Goal: Task Accomplishment & Management: Manage account settings

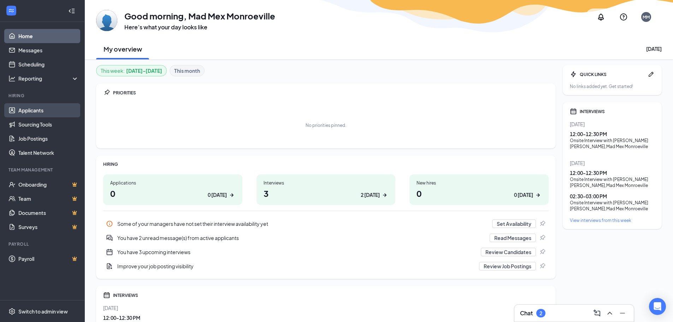
click at [39, 112] on link "Applicants" at bounding box center [48, 110] width 60 height 14
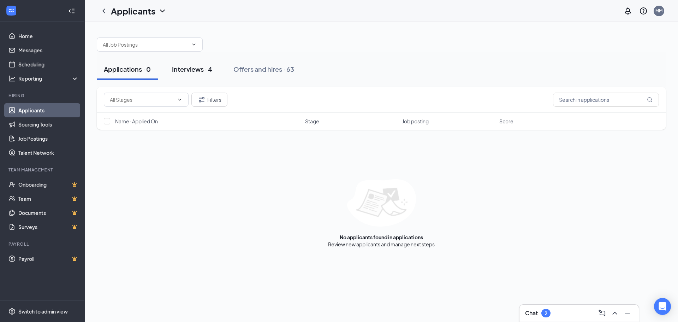
click at [197, 67] on div "Interviews · 4" at bounding box center [192, 69] width 40 height 9
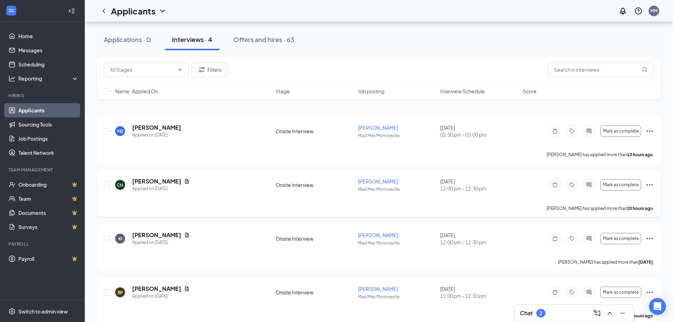
scroll to position [31, 0]
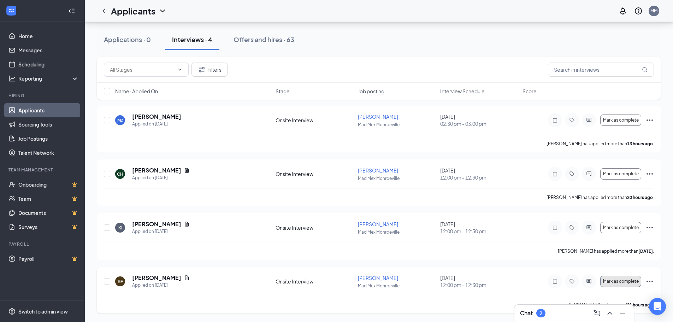
click at [610, 279] on span "Mark as complete" at bounding box center [621, 281] width 36 height 5
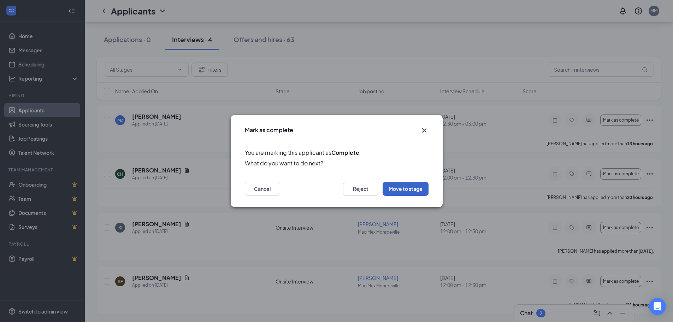
click at [405, 189] on button "Move to stage" at bounding box center [406, 189] width 46 height 14
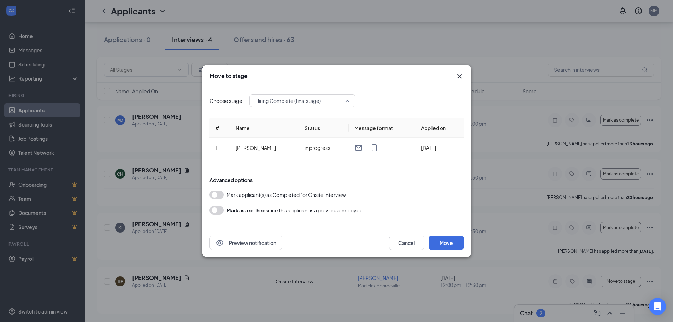
click at [349, 99] on span "Hiring Complete (final stage)" at bounding box center [302, 100] width 94 height 11
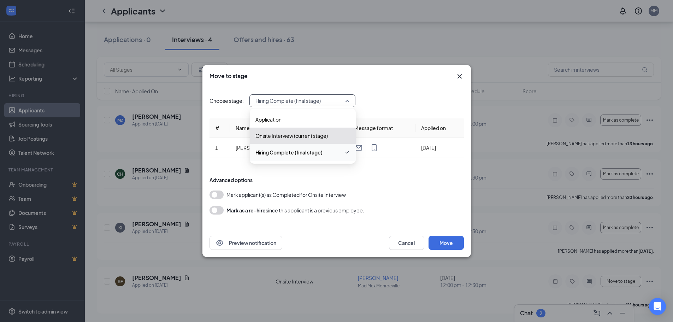
click at [308, 152] on span "Hiring Complete (final stage)" at bounding box center [288, 152] width 67 height 8
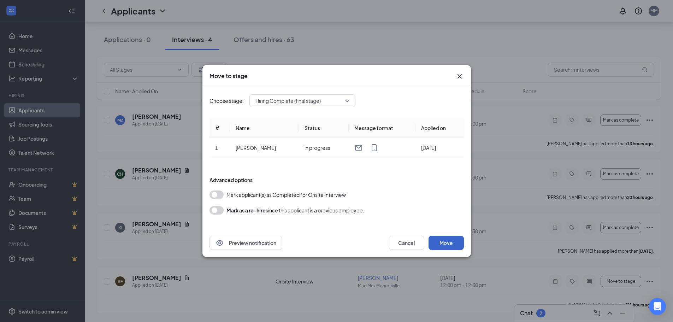
click at [448, 244] on button "Move" at bounding box center [445, 243] width 35 height 14
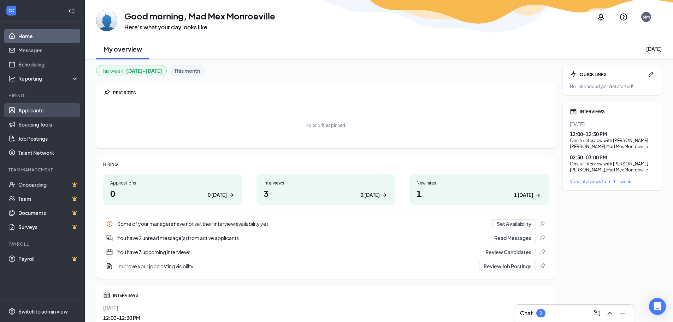
click at [62, 107] on link "Applicants" at bounding box center [48, 110] width 60 height 14
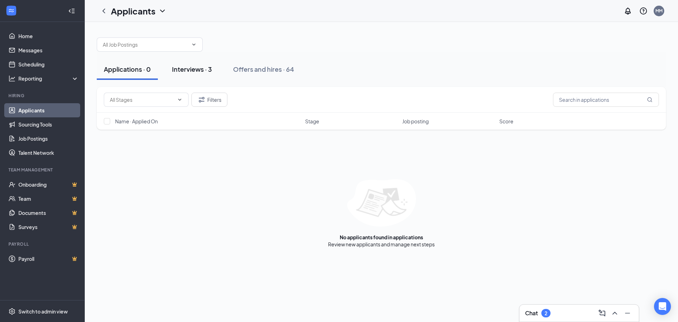
click at [198, 69] on div "Interviews · 3" at bounding box center [192, 69] width 40 height 9
